Goal: Complete application form: Complete application form

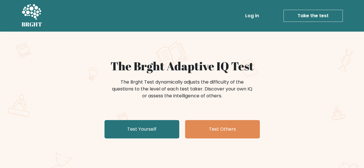
click at [302, 17] on link "Take the test" at bounding box center [312, 16] width 59 height 12
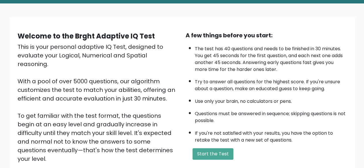
scroll to position [29, 0]
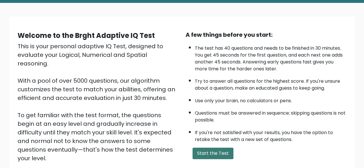
click at [210, 153] on button "Start the Test" at bounding box center [212, 153] width 41 height 11
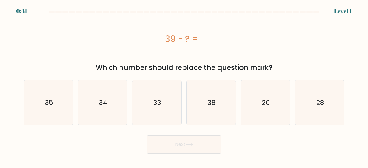
click at [198, 143] on button "Next" at bounding box center [184, 144] width 75 height 18
click at [221, 112] on icon "38" at bounding box center [211, 102] width 45 height 45
click at [184, 86] on input "d. 38" at bounding box center [184, 84] width 0 height 1
radio input "true"
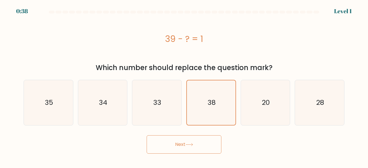
click at [195, 137] on button "Next" at bounding box center [184, 144] width 75 height 18
click at [193, 145] on icon at bounding box center [189, 144] width 8 height 3
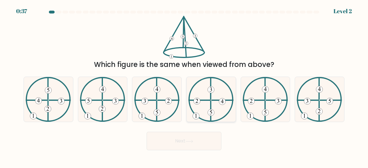
click at [213, 116] on icon at bounding box center [210, 99] width 45 height 45
click at [184, 86] on input "d." at bounding box center [184, 84] width 0 height 1
radio input "true"
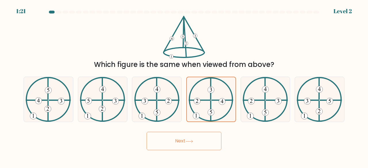
click at [201, 143] on button "Next" at bounding box center [184, 141] width 75 height 18
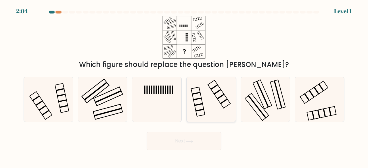
click at [225, 86] on icon at bounding box center [211, 99] width 45 height 45
click at [184, 86] on input "d." at bounding box center [184, 84] width 0 height 1
radio input "true"
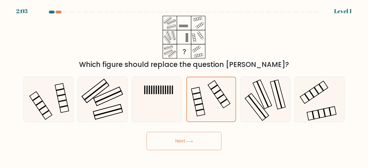
click at [194, 133] on button "Next" at bounding box center [184, 141] width 75 height 18
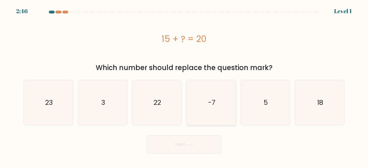
click at [214, 89] on icon "-7" at bounding box center [211, 102] width 45 height 45
click at [184, 86] on input "d. -7" at bounding box center [184, 84] width 0 height 1
radio input "true"
click at [186, 138] on button "Next" at bounding box center [184, 144] width 75 height 18
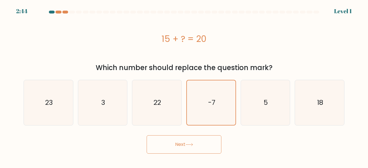
click at [191, 145] on icon at bounding box center [189, 144] width 8 height 3
click at [169, 147] on button "Next" at bounding box center [184, 144] width 75 height 18
click at [206, 136] on button "Next" at bounding box center [184, 144] width 75 height 18
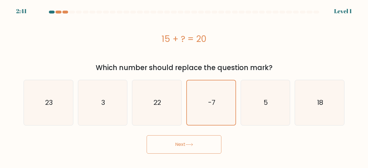
click at [206, 136] on button "Next" at bounding box center [184, 144] width 75 height 18
click at [150, 111] on icon "22" at bounding box center [156, 102] width 45 height 45
click at [184, 86] on input "c. 22" at bounding box center [184, 84] width 0 height 1
radio input "true"
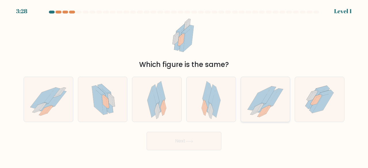
click at [243, 107] on icon at bounding box center [265, 100] width 49 height 44
click at [184, 86] on input "e." at bounding box center [184, 84] width 0 height 1
radio input "true"
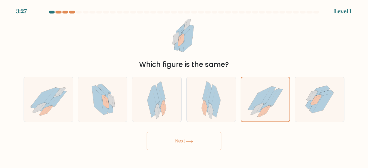
click at [162, 147] on button "Next" at bounding box center [184, 141] width 75 height 18
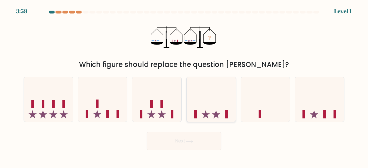
click at [216, 114] on icon at bounding box center [216, 114] width 8 height 8
click at [184, 86] on input "d." at bounding box center [184, 84] width 0 height 1
radio input "true"
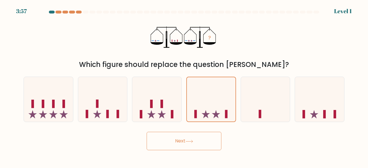
click at [179, 143] on button "Next" at bounding box center [184, 141] width 75 height 18
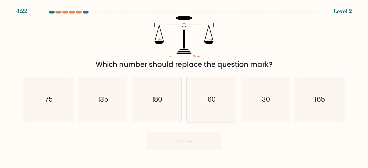
click at [216, 100] on icon "60" at bounding box center [211, 99] width 45 height 45
click at [184, 86] on input "d. 60" at bounding box center [184, 84] width 0 height 1
radio input "true"
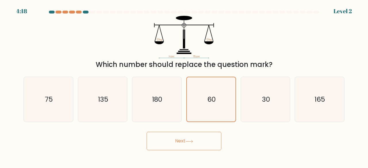
click at [263, 51] on icon "? cm 75 cm 12 kg 12 kg" at bounding box center [184, 37] width 172 height 43
click at [182, 139] on button "Next" at bounding box center [184, 141] width 75 height 18
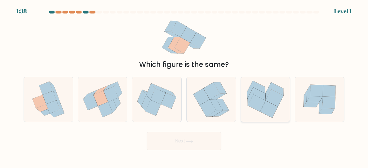
click at [246, 95] on icon at bounding box center [265, 100] width 49 height 44
click at [184, 86] on input "e." at bounding box center [184, 84] width 0 height 1
radio input "true"
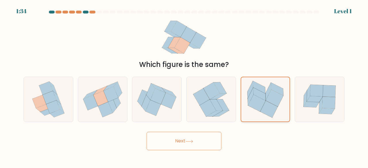
click at [271, 116] on icon at bounding box center [269, 109] width 18 height 17
click at [184, 86] on input "e." at bounding box center [184, 84] width 0 height 1
click at [255, 53] on div "Which figure is the same?" at bounding box center [184, 43] width 328 height 54
click at [52, 109] on icon at bounding box center [53, 107] width 14 height 13
click at [184, 86] on input "a." at bounding box center [184, 84] width 0 height 1
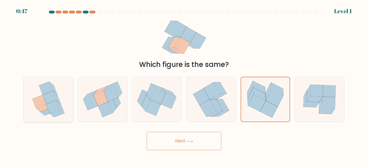
radio input "true"
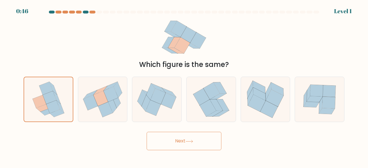
click at [206, 147] on button "Next" at bounding box center [184, 141] width 75 height 18
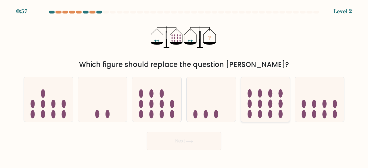
click at [263, 99] on icon at bounding box center [265, 99] width 49 height 41
click at [184, 86] on input "e." at bounding box center [184, 84] width 0 height 1
radio input "true"
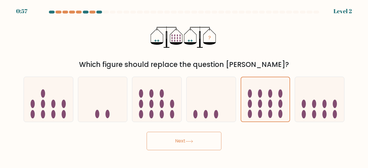
click at [155, 143] on button "Next" at bounding box center [184, 141] width 75 height 18
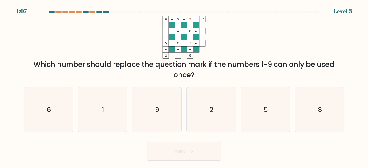
click at [151, 138] on form at bounding box center [184, 86] width 368 height 150
click at [162, 104] on icon "9" at bounding box center [156, 109] width 45 height 45
click at [184, 86] on input "c. 9" at bounding box center [184, 84] width 0 height 1
radio input "true"
click at [181, 157] on button "Next" at bounding box center [184, 151] width 75 height 18
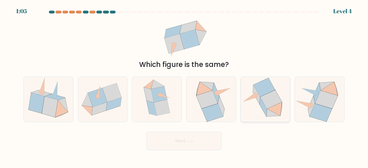
click at [265, 105] on icon at bounding box center [271, 99] width 22 height 19
click at [184, 86] on input "e." at bounding box center [184, 84] width 0 height 1
radio input "true"
click at [177, 145] on button "Next" at bounding box center [184, 141] width 75 height 18
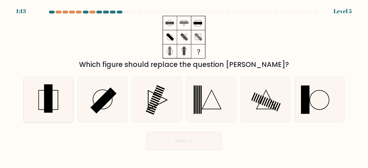
click at [34, 97] on icon at bounding box center [48, 99] width 45 height 45
click at [184, 86] on input "a." at bounding box center [184, 84] width 0 height 1
radio input "true"
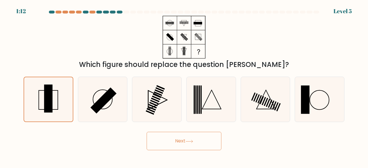
click at [197, 145] on button "Next" at bounding box center [184, 141] width 75 height 18
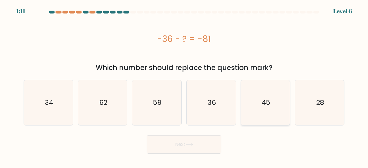
click at [261, 116] on icon "45" at bounding box center [265, 102] width 45 height 45
click at [184, 86] on input "e. 45" at bounding box center [184, 84] width 0 height 1
radio input "true"
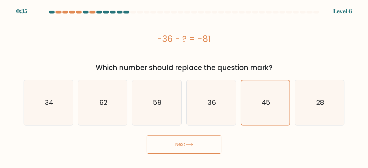
click at [176, 149] on button "Next" at bounding box center [184, 144] width 75 height 18
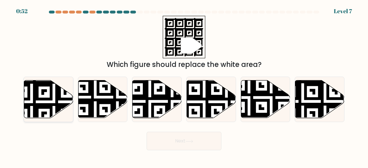
click at [36, 97] on icon at bounding box center [31, 79] width 89 height 89
click at [184, 86] on input "a." at bounding box center [184, 84] width 0 height 1
radio input "true"
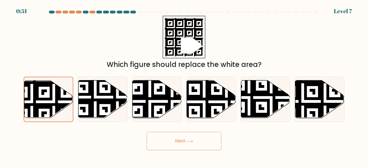
click at [187, 137] on button "Next" at bounding box center [184, 141] width 75 height 18
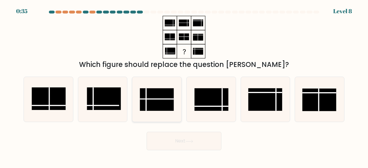
click at [160, 94] on rect at bounding box center [157, 99] width 34 height 23
click at [184, 86] on input "c." at bounding box center [184, 84] width 0 height 1
radio input "true"
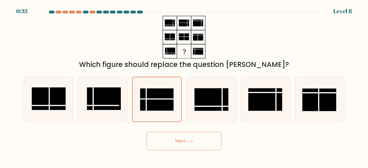
click at [182, 143] on button "Next" at bounding box center [184, 141] width 75 height 18
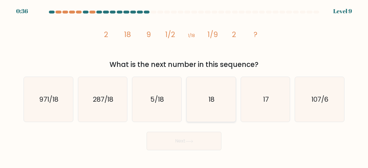
click at [216, 102] on icon "18" at bounding box center [211, 99] width 45 height 45
click at [184, 86] on input "d. 18" at bounding box center [184, 84] width 0 height 1
radio input "true"
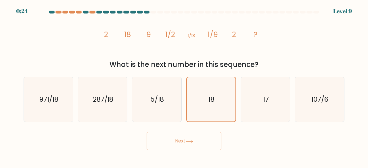
click at [193, 143] on icon at bounding box center [189, 141] width 8 height 3
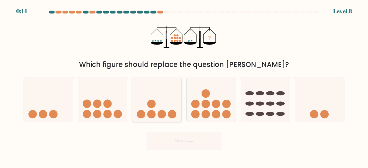
click at [155, 103] on circle at bounding box center [151, 104] width 8 height 8
click at [184, 86] on input "c." at bounding box center [184, 84] width 0 height 1
radio input "true"
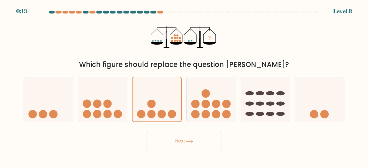
click at [175, 143] on button "Next" at bounding box center [184, 141] width 75 height 18
